Goal: Communication & Community: Share content

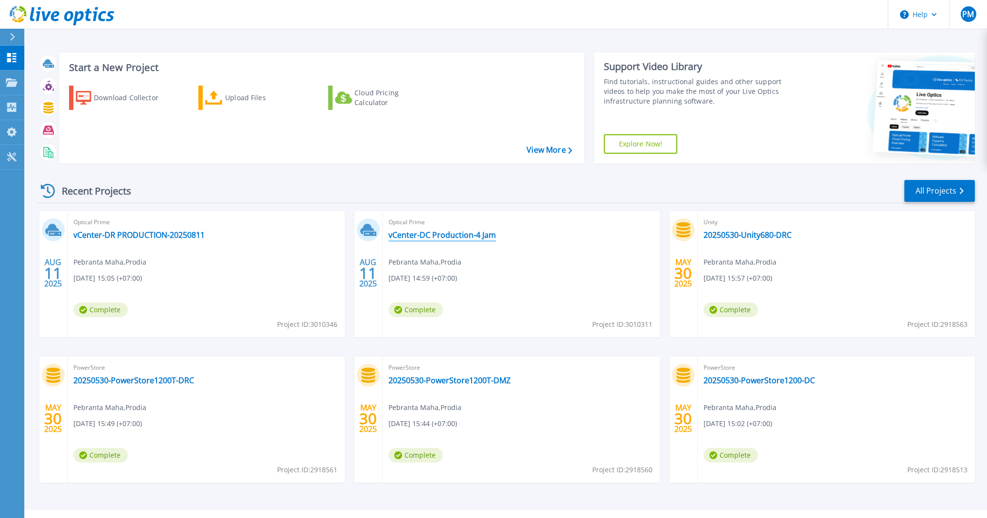
click at [470, 234] on link "vCenter-DC Production-4 Jam" at bounding box center [441, 235] width 107 height 10
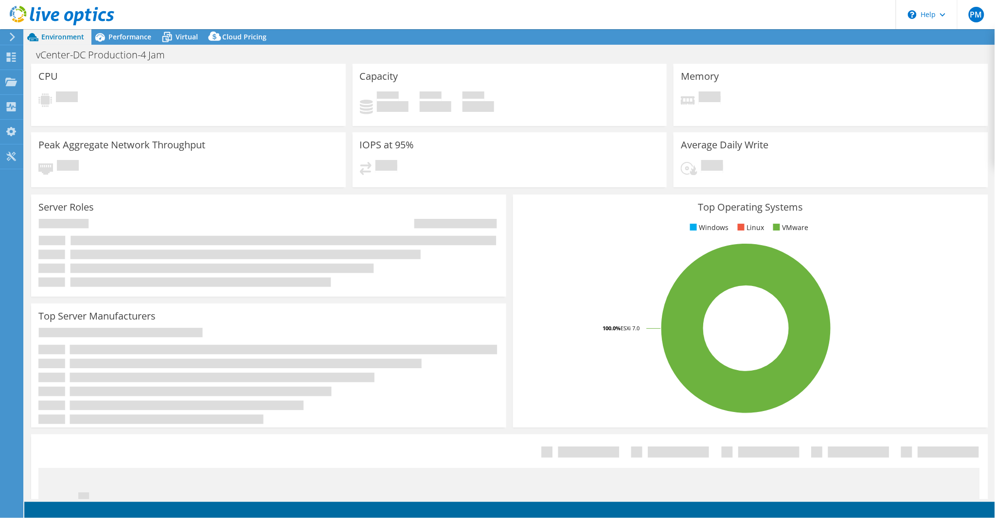
select select "USD"
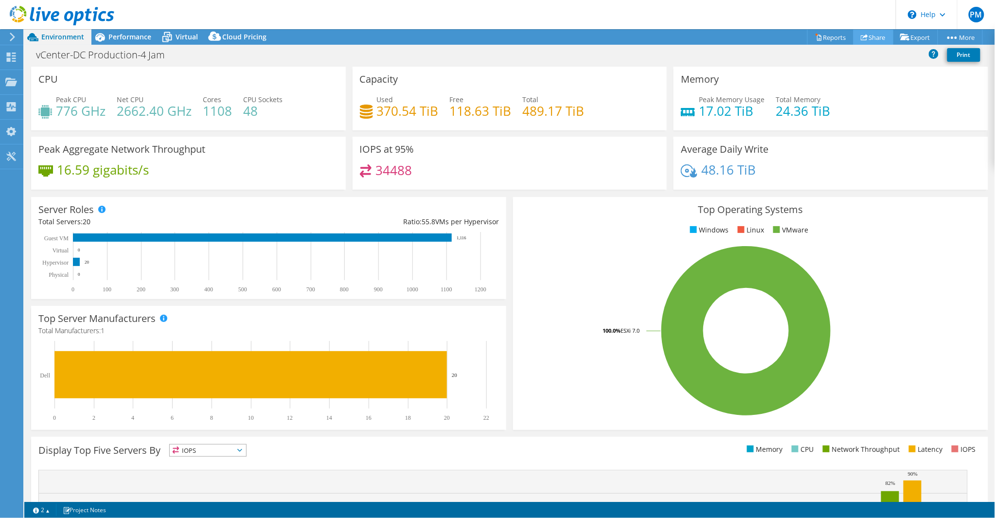
click at [875, 37] on link "Share" at bounding box center [873, 37] width 40 height 15
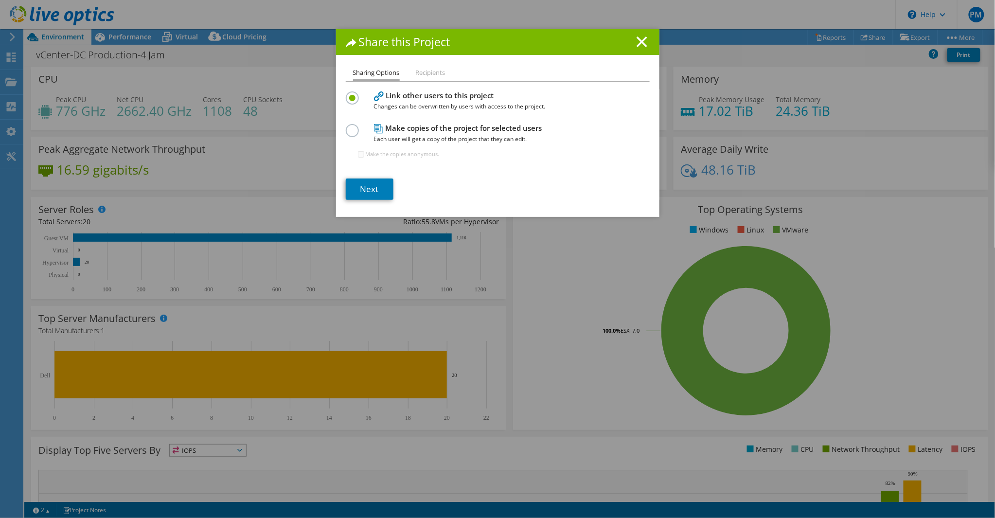
click at [423, 93] on h4 "Link other users to this project Changes can be overwritten by users with acces…" at bounding box center [495, 101] width 243 height 22
click at [365, 184] on link "Next" at bounding box center [370, 188] width 48 height 21
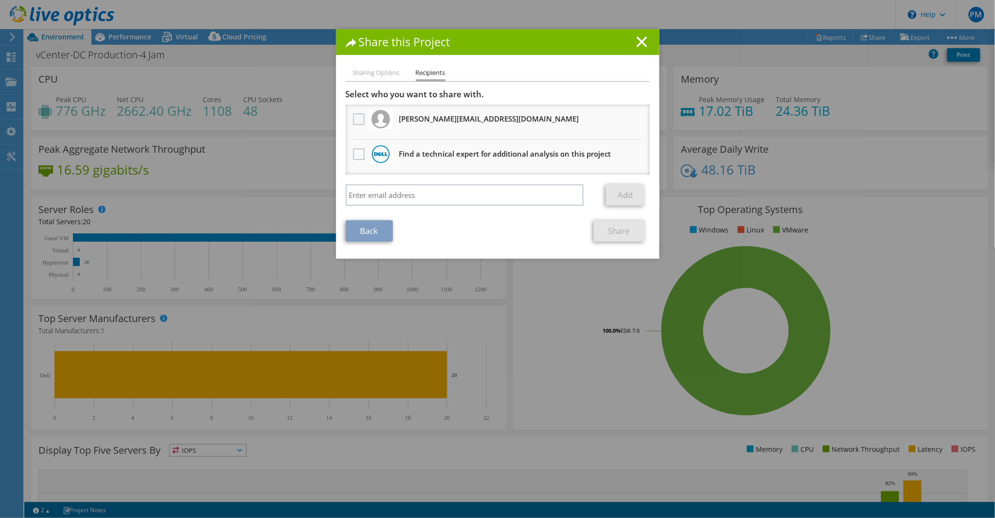
click at [356, 117] on label at bounding box center [360, 119] width 14 height 12
click at [0, 0] on input "checkbox" at bounding box center [0, 0] width 0 height 0
click at [618, 229] on link "Share" at bounding box center [619, 230] width 51 height 21
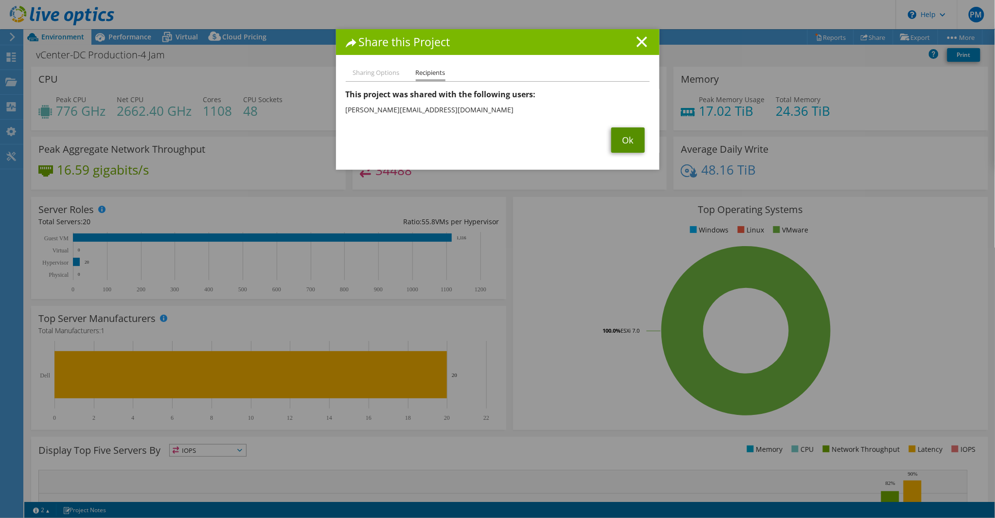
click at [626, 144] on link "Ok" at bounding box center [628, 139] width 34 height 25
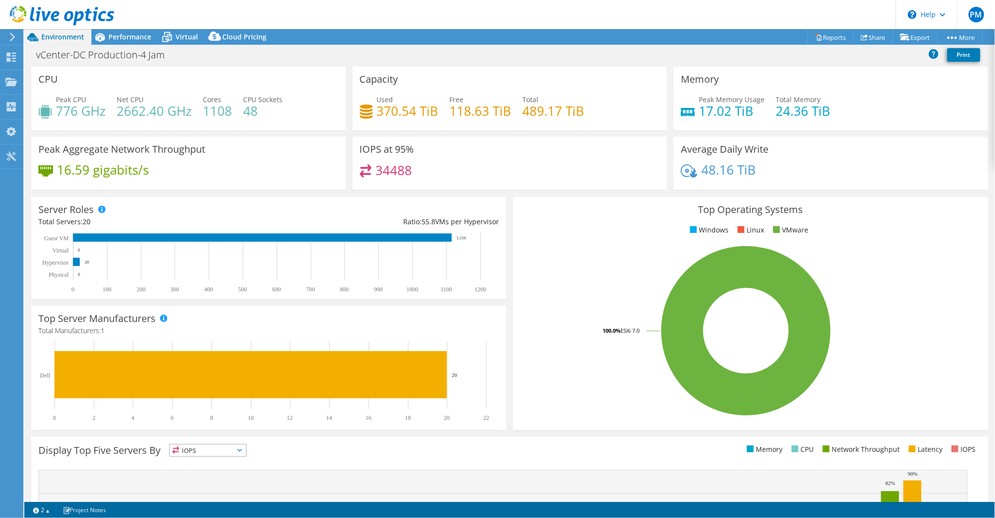
click at [13, 36] on use at bounding box center [12, 37] width 5 height 9
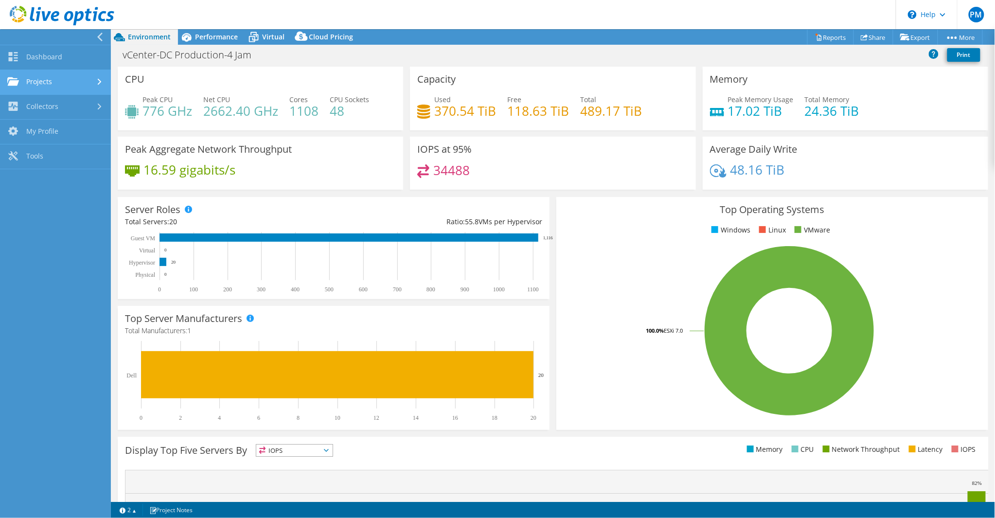
click at [64, 76] on link "Projects" at bounding box center [55, 82] width 111 height 25
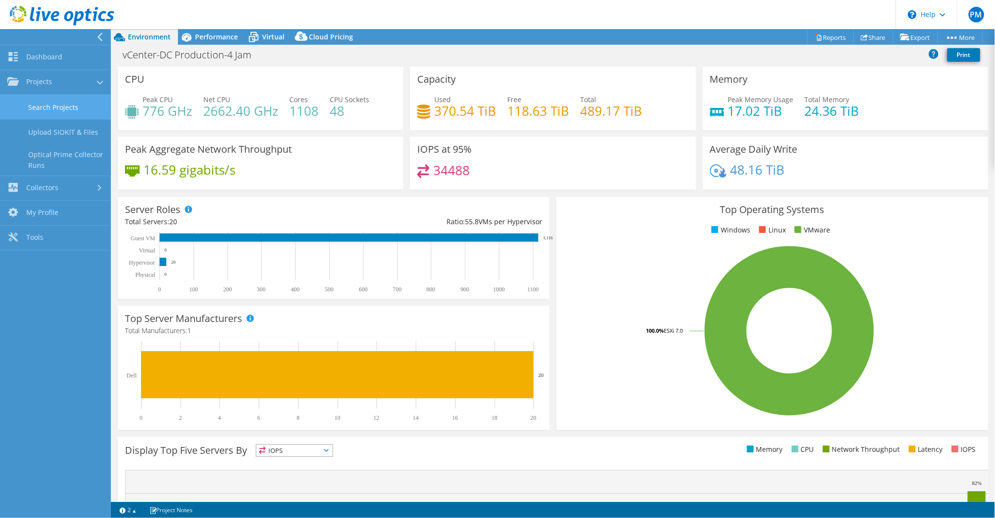
click at [52, 101] on link "Search Projects" at bounding box center [55, 107] width 111 height 25
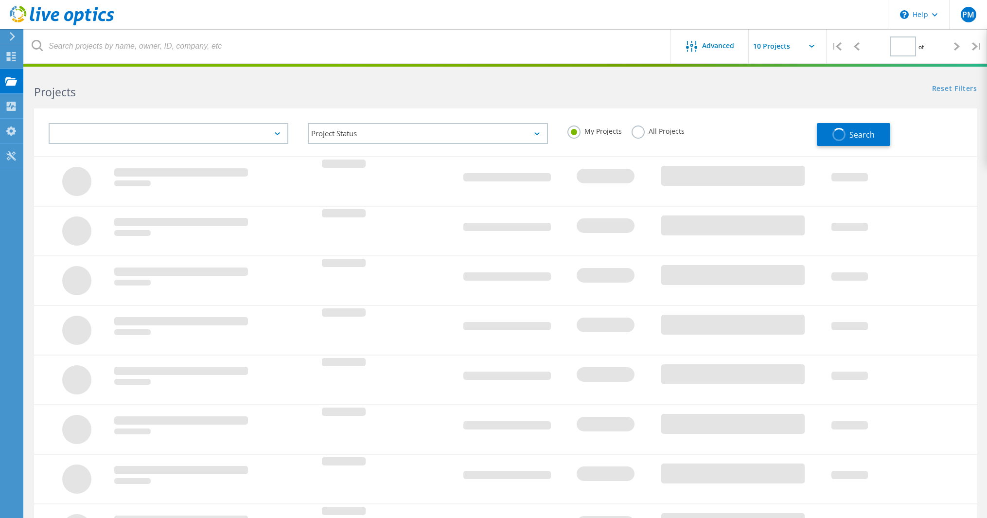
type input "3"
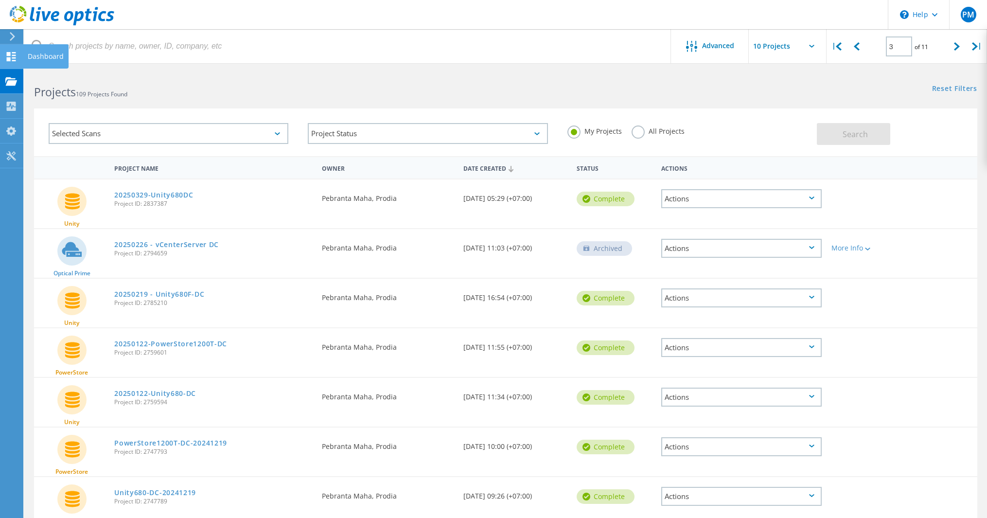
click at [11, 52] on icon at bounding box center [11, 56] width 12 height 9
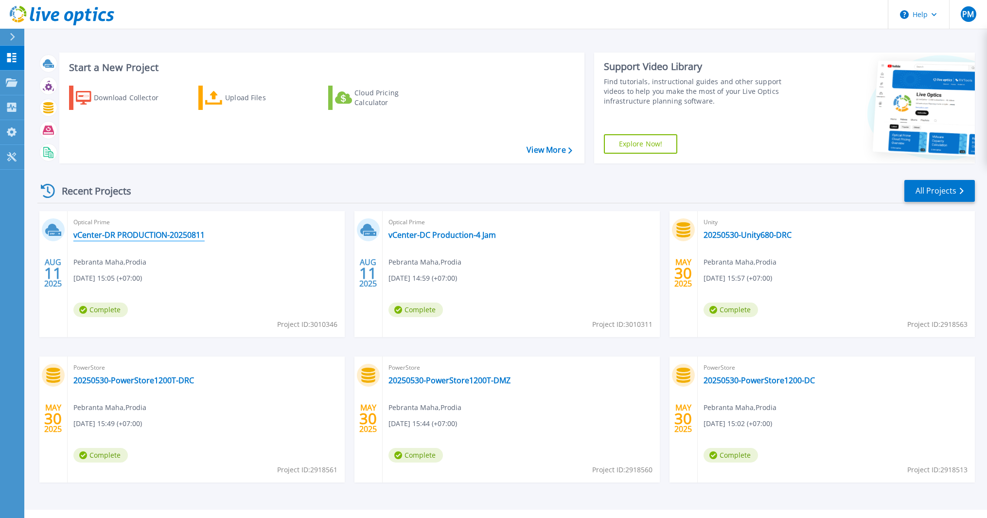
click at [171, 234] on link "vCenter-DR PRODUCTION-20250811" at bounding box center [138, 235] width 131 height 10
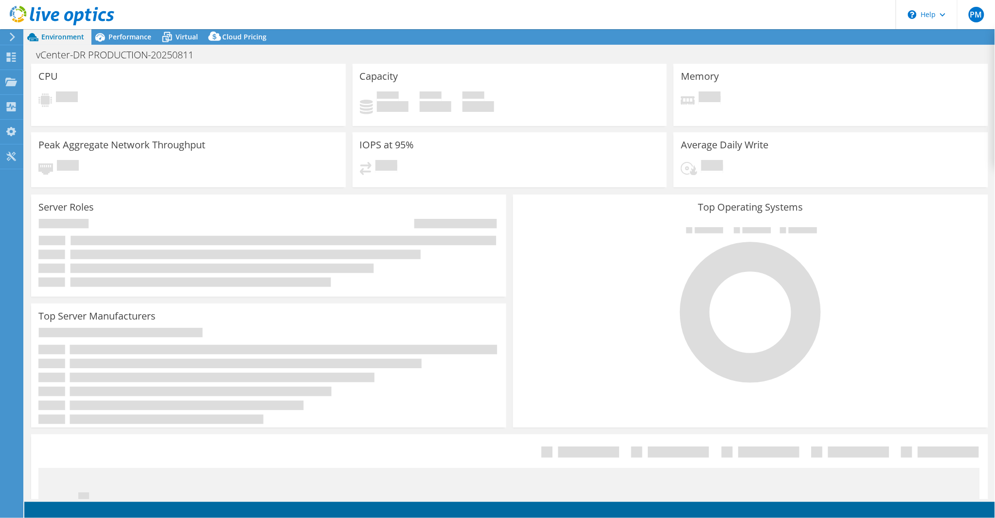
select select "USD"
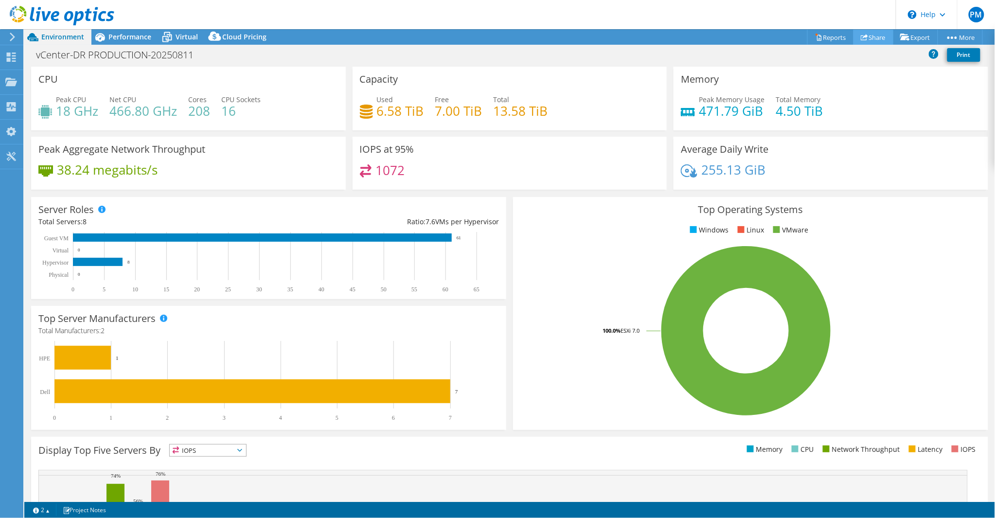
click at [870, 39] on link "Share" at bounding box center [873, 37] width 40 height 15
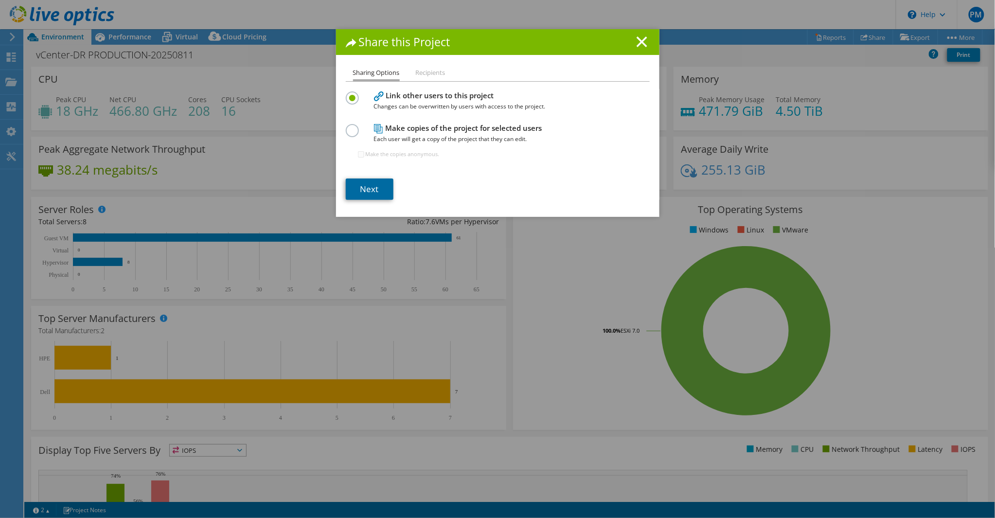
click at [367, 185] on link "Next" at bounding box center [370, 188] width 48 height 21
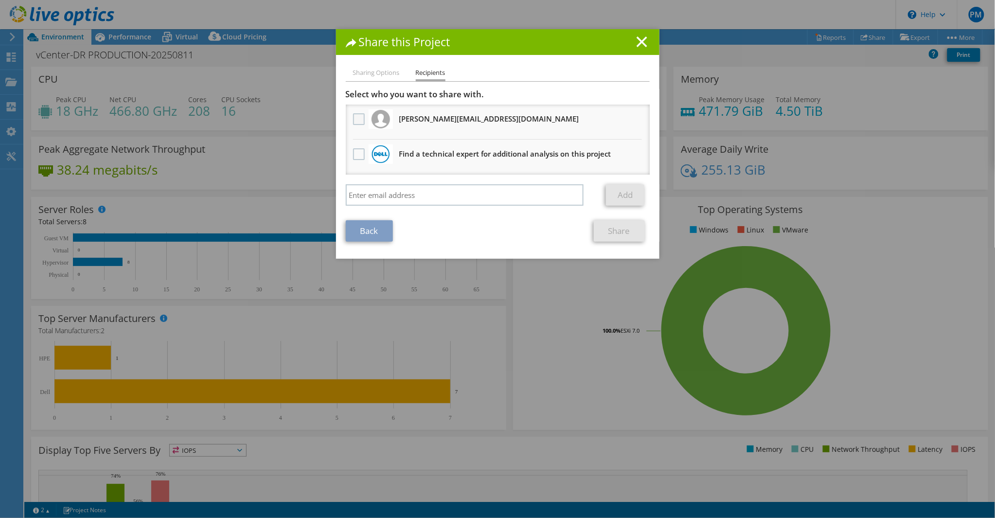
click at [358, 121] on label at bounding box center [360, 119] width 14 height 12
click at [0, 0] on input "checkbox" at bounding box center [0, 0] width 0 height 0
click at [625, 230] on link "Share" at bounding box center [619, 230] width 51 height 21
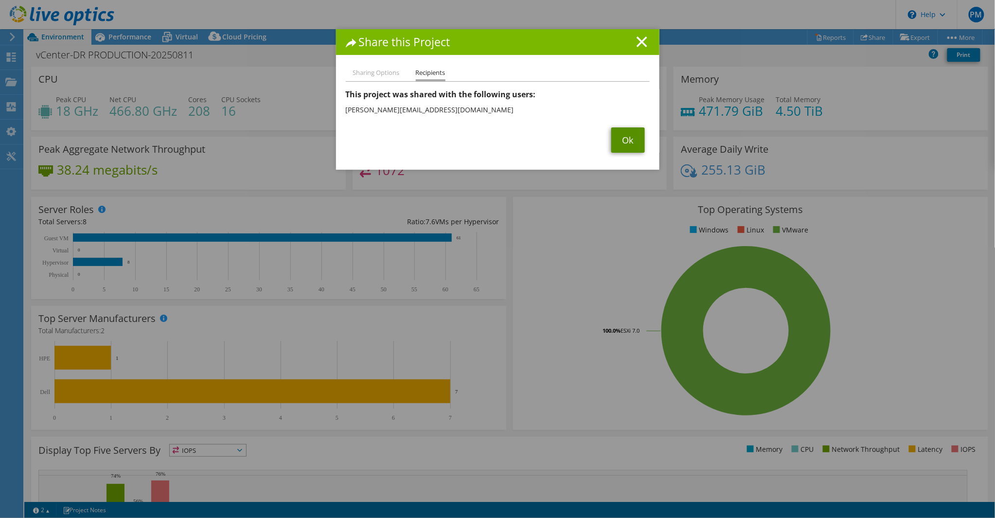
click at [618, 146] on link "Ok" at bounding box center [628, 139] width 34 height 25
